Goal: Transaction & Acquisition: Purchase product/service

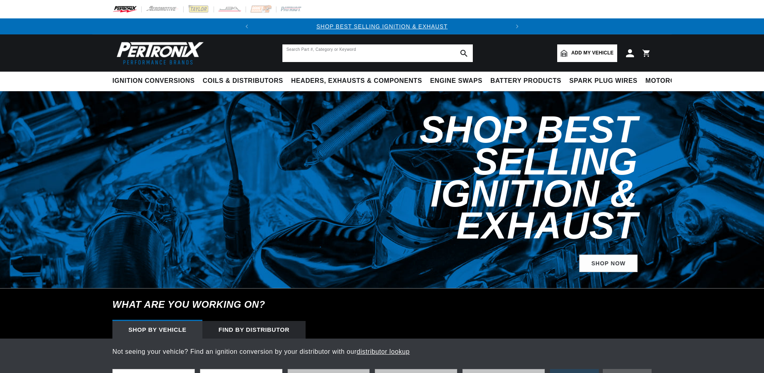
click at [329, 52] on input "text" at bounding box center [377, 53] width 190 height 18
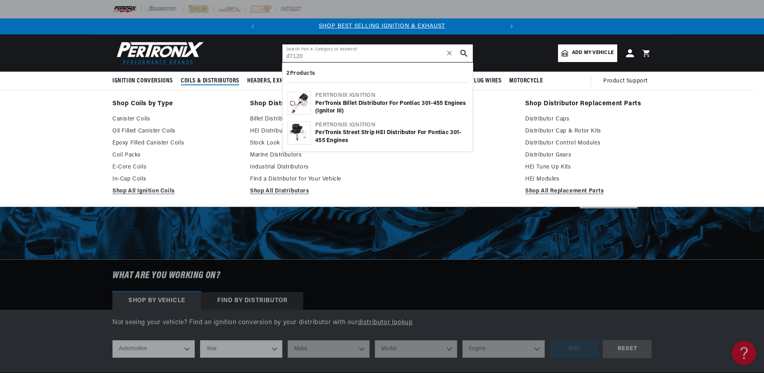
type input "d7120"
click at [218, 79] on span "Coils & Distributors" at bounding box center [210, 81] width 58 height 8
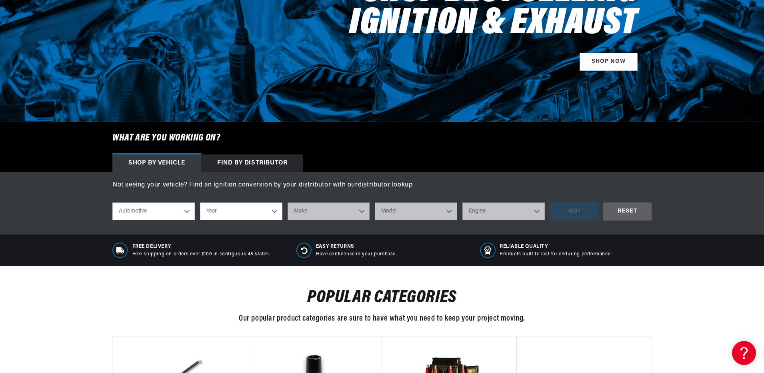
scroll to position [160, 0]
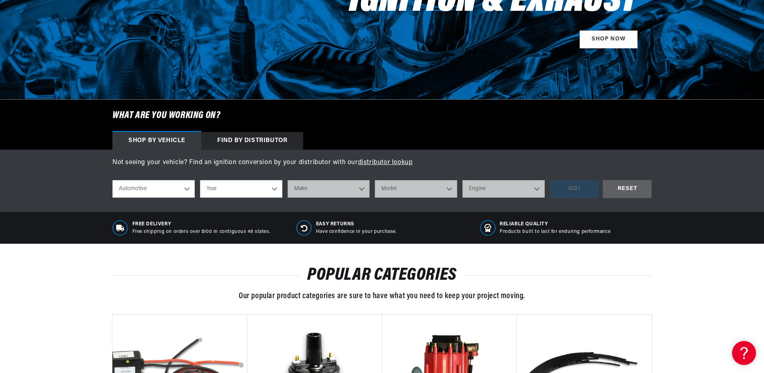
click at [275, 188] on select "Year 2026 2025 2024 2023 2022 2021 2020 2019 2018 2017 2016 2015 2014 2013 2012…" at bounding box center [241, 189] width 82 height 18
select select "1968"
click at [200, 180] on select "Year 2026 2025 2024 2023 2022 2021 2020 2019 2018 2017 2016 2015 2014 2013 2012…" at bounding box center [241, 189] width 82 height 18
select select "Year"
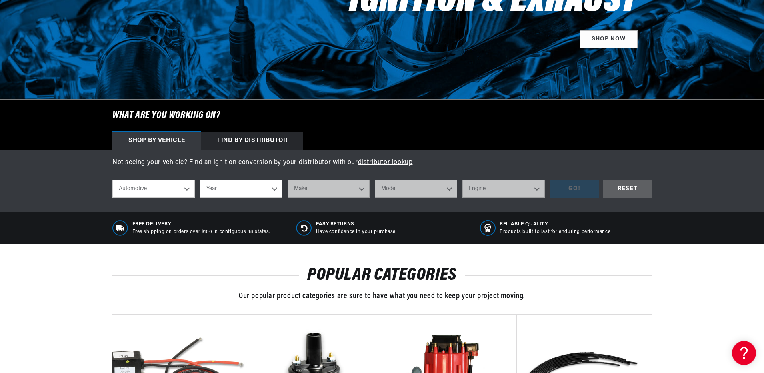
select select "1968"
click at [320, 187] on select "Make Alfa Romeo American Motors Aston Martin Austin Austin Healey Avanti Bentle…" at bounding box center [329, 189] width 82 height 18
select select "Pontiac"
click at [288, 180] on select "Make Alfa Romeo American Motors Aston Martin Austin Austin Healey Avanti Bentle…" at bounding box center [329, 189] width 82 height 18
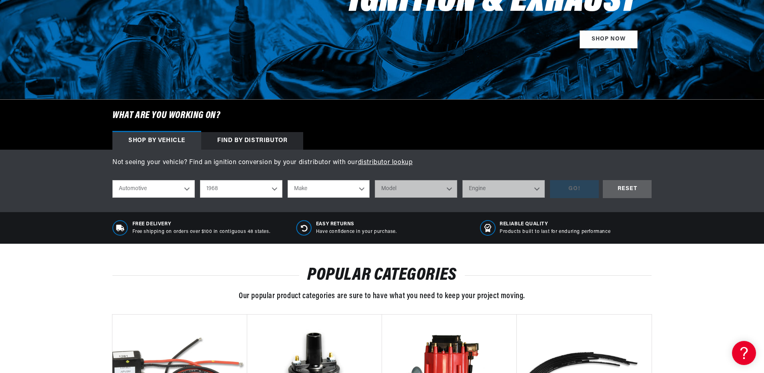
select select "Pontiac"
click at [414, 187] on select "Model Acadian Beaumont Bonneville Catalina Executive Firebird Grand Prix GTO La…" at bounding box center [416, 189] width 82 height 18
select select "Firebird"
click at [375, 180] on select "Model Acadian Beaumont Bonneville Catalina Executive Firebird Grand Prix GTO La…" at bounding box center [416, 189] width 82 height 18
select select "Firebird"
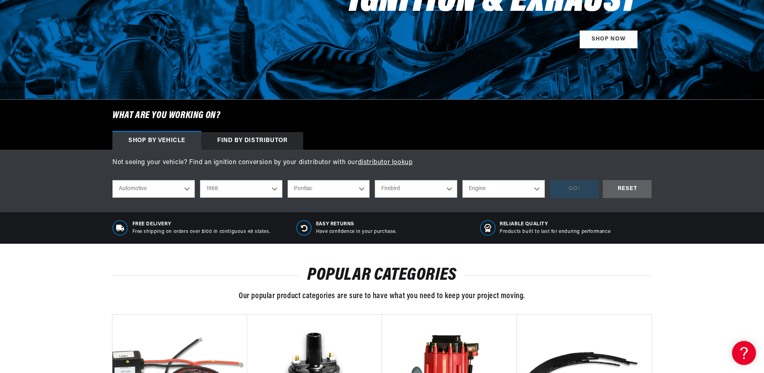
click at [510, 190] on select "Engine 7.5L 230cid / 3.8L 250cid / 4.1L 327cid / 5.3L 350cid / 5.7L 400cid / 6.…" at bounding box center [503, 189] width 82 height 18
select select "400cid-6.6L"
click at [462, 180] on select "Engine 7.5L 230cid / 3.8L 250cid / 4.1L 327cid / 5.3L 350cid / 5.7L 400cid / 6.…" at bounding box center [503, 189] width 82 height 18
select select "400cid-6.6L"
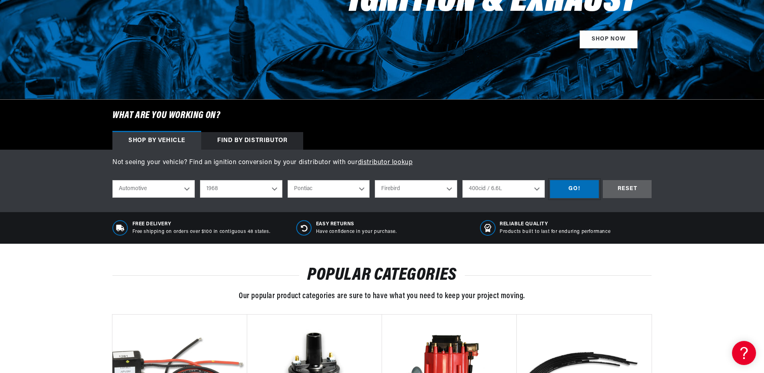
click at [571, 184] on div "GO!" at bounding box center [574, 189] width 49 height 18
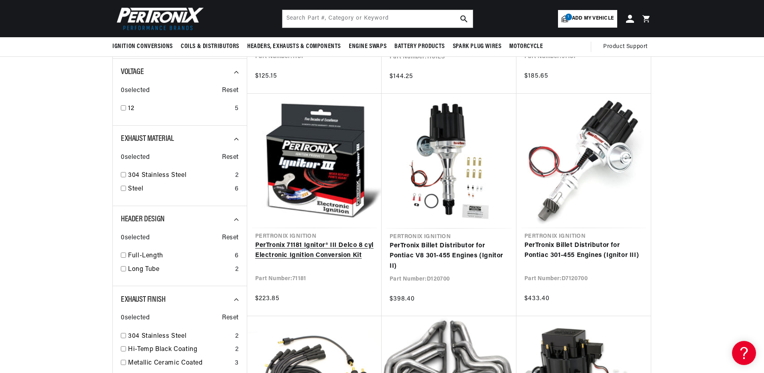
scroll to position [0, 0]
click at [314, 240] on link "PerTronix 71181 Ignitor® III Delco 8 cyl Electronic Ignition Conversion Kit" at bounding box center [314, 250] width 118 height 20
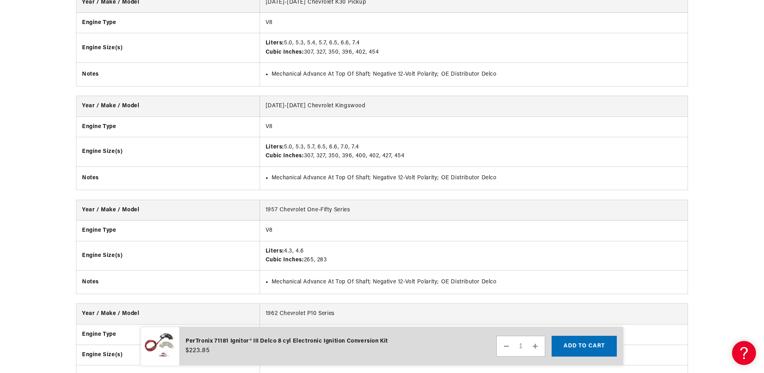
scroll to position [2881, 0]
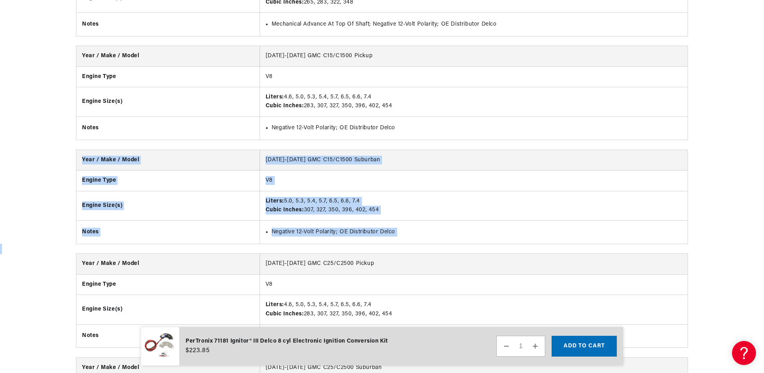
drag, startPoint x: 764, startPoint y: 180, endPoint x: 758, endPoint y: 265, distance: 84.6
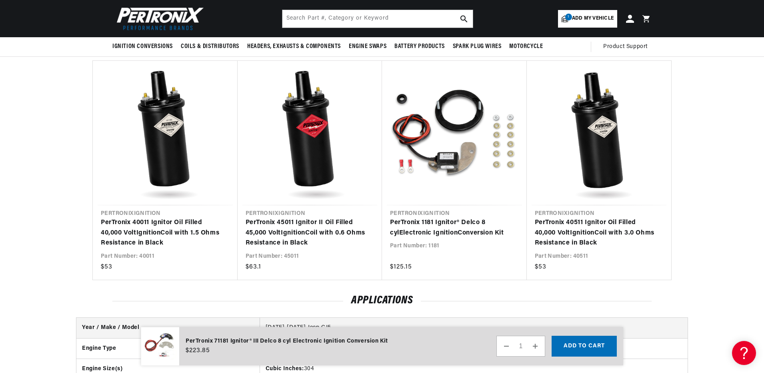
scroll to position [0, 242]
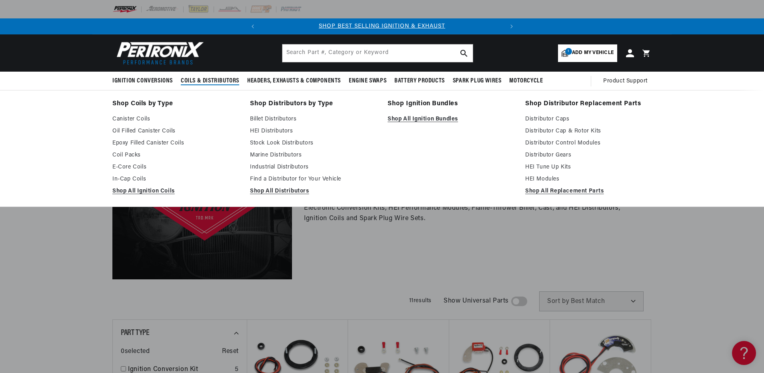
click at [208, 80] on span "Coils & Distributors" at bounding box center [210, 81] width 58 height 8
click at [221, 77] on span "Coils & Distributors" at bounding box center [210, 81] width 58 height 8
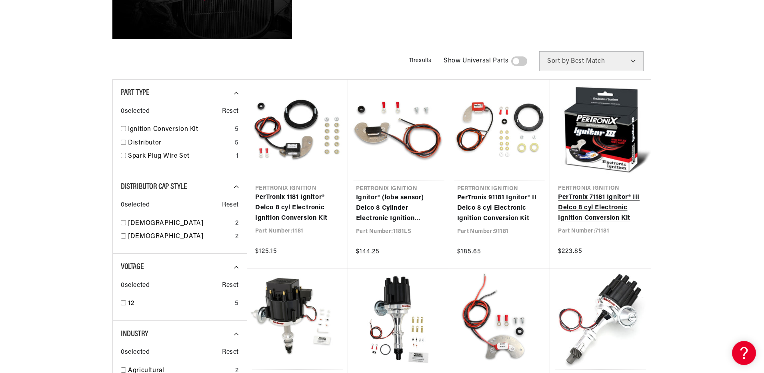
click at [586, 209] on link "PerTronix 71181 Ignitor® III Delco 8 cyl Electronic Ignition Conversion Kit" at bounding box center [600, 207] width 85 height 31
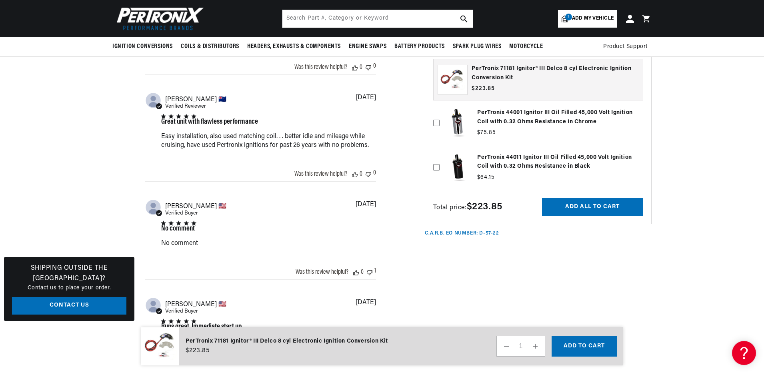
scroll to position [0, 242]
click at [515, 114] on label at bounding box center [538, 122] width 210 height 40
click at [440, 113] on input "checkbox" at bounding box center [436, 109] width 6 height 6
checkbox input "true"
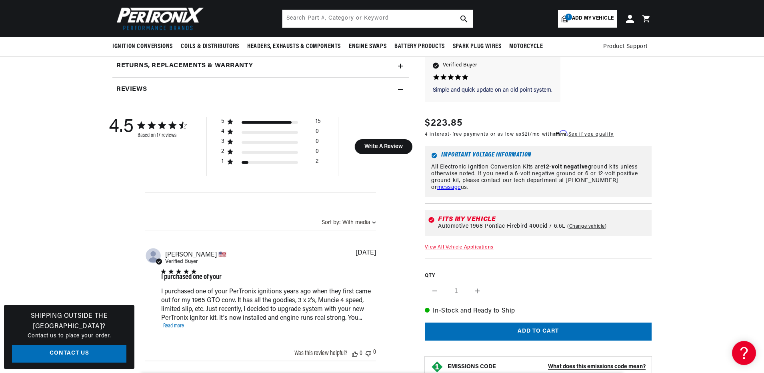
scroll to position [360, 0]
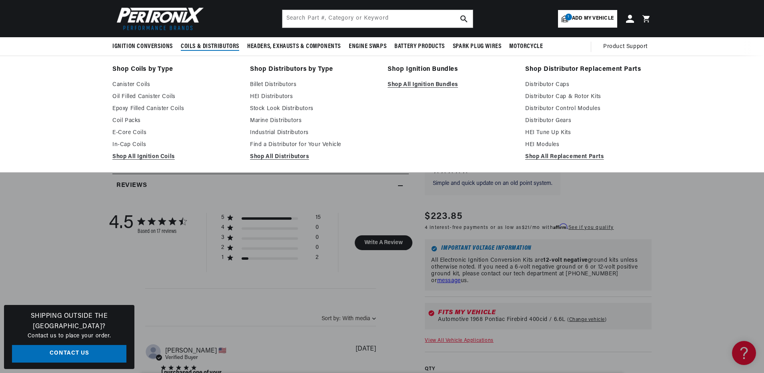
click at [204, 46] on span "Coils & Distributors" at bounding box center [210, 46] width 58 height 8
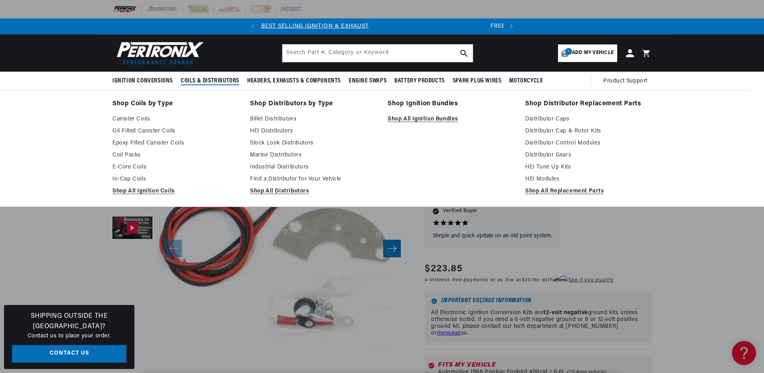
scroll to position [0, 0]
click at [191, 78] on span "Coils & Distributors" at bounding box center [210, 81] width 58 height 8
